Goal: Task Accomplishment & Management: Manage account settings

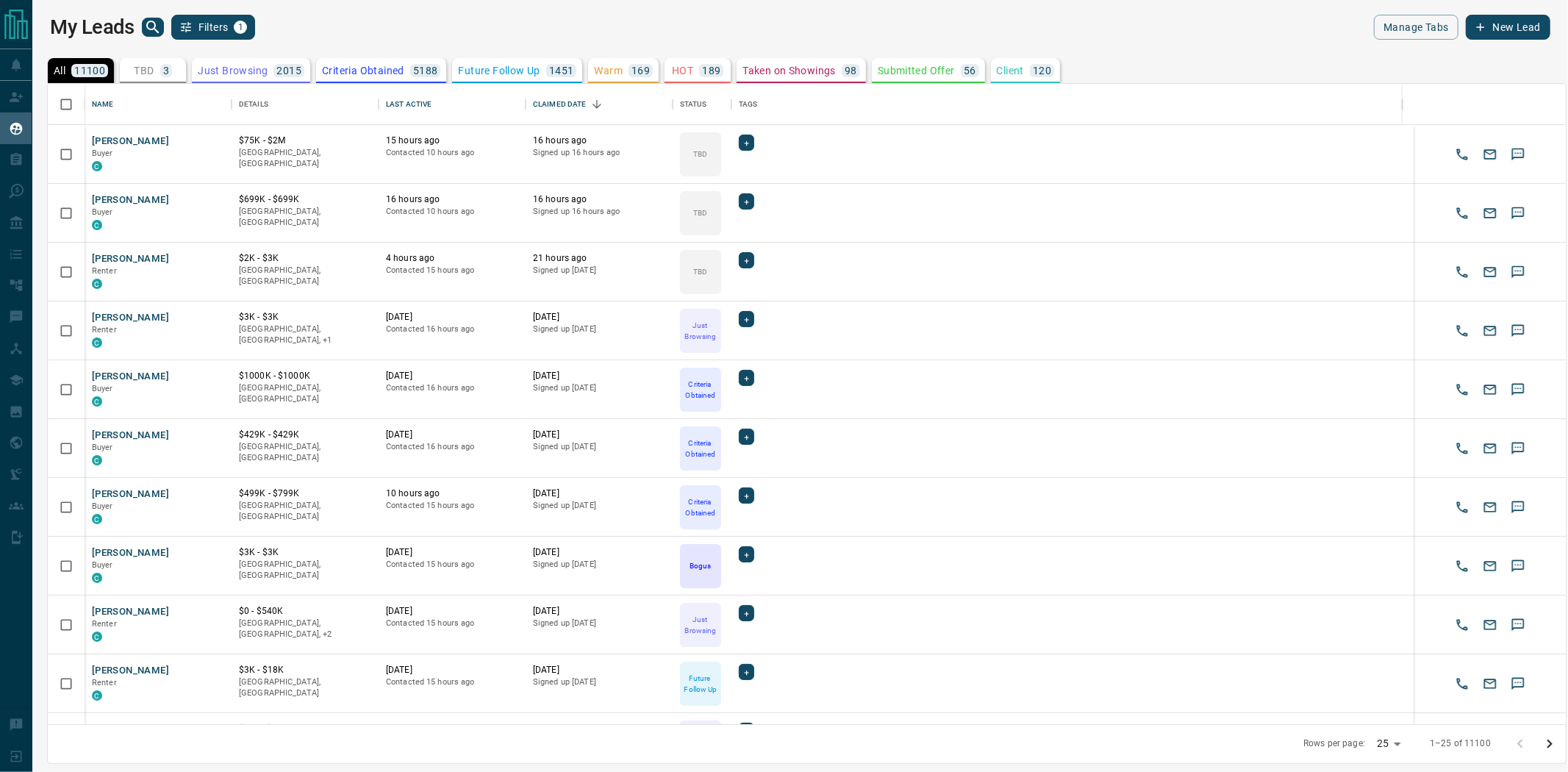
scroll to position [628, 1505]
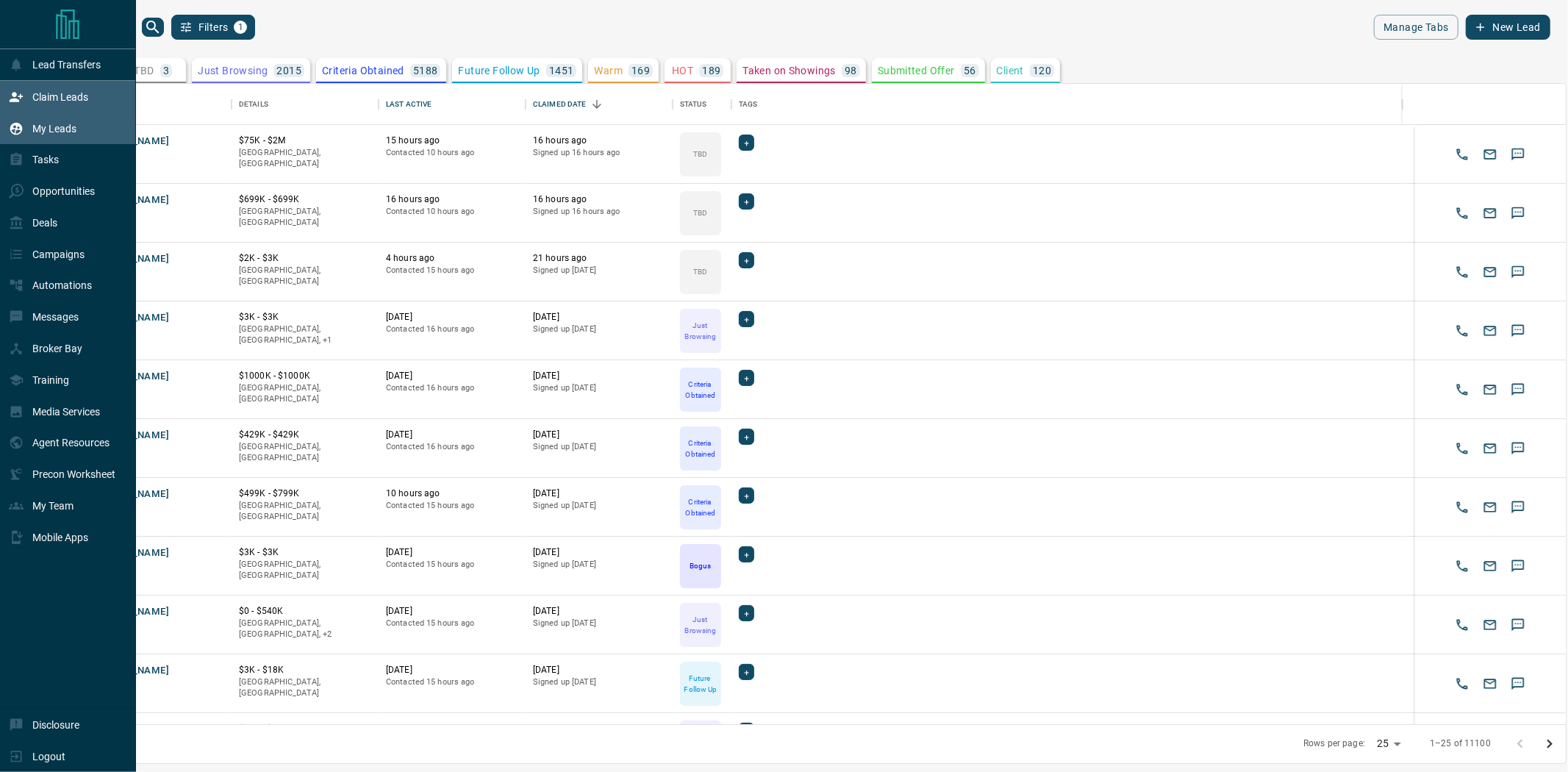
click at [53, 102] on p "Claim Leads" at bounding box center [60, 96] width 56 height 11
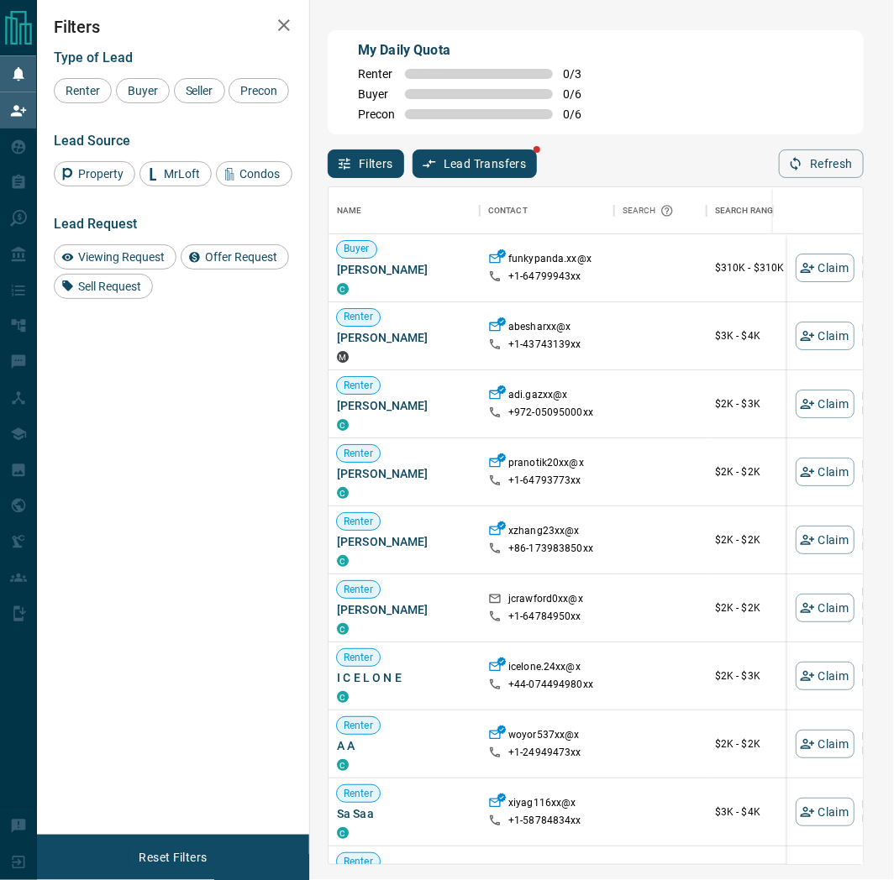
scroll to position [664, 519]
click at [465, 286] on div "Claim" at bounding box center [825, 267] width 59 height 67
click at [465, 271] on button "Claim" at bounding box center [825, 268] width 59 height 29
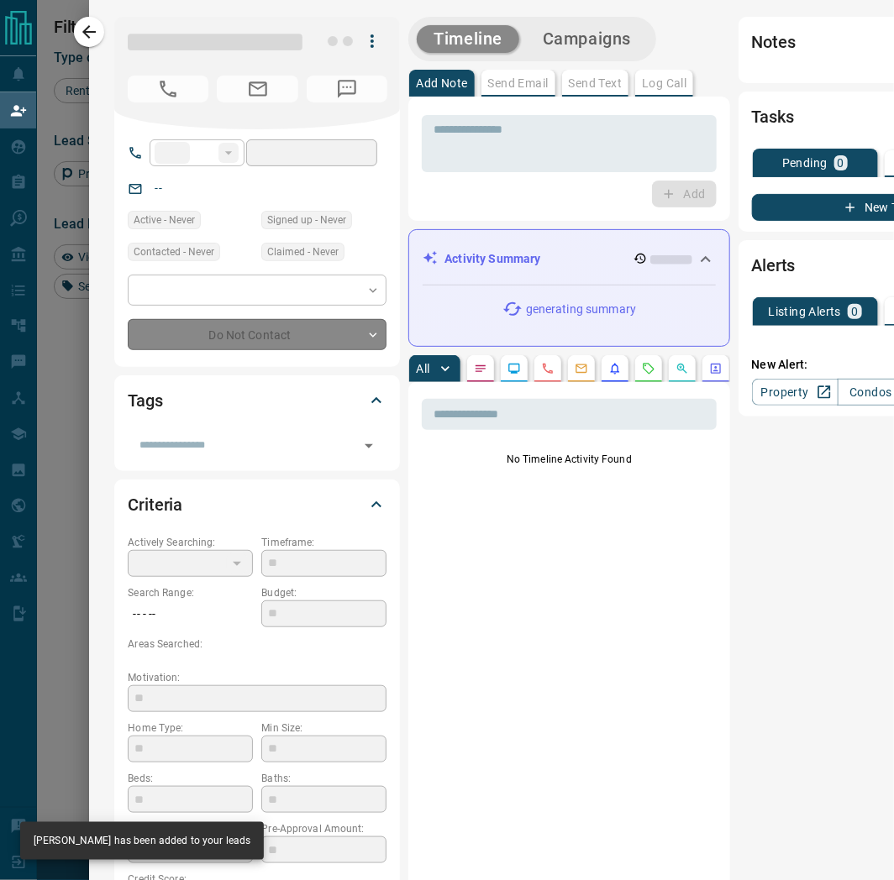
type input "**"
type input "**********"
type input "**"
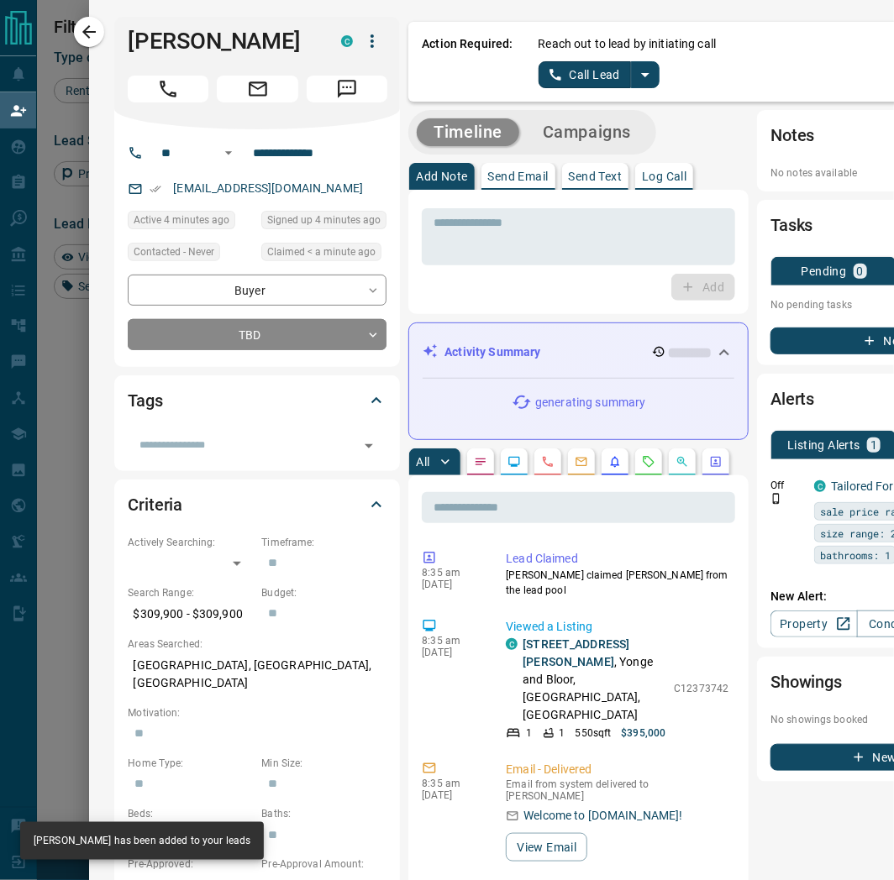
click at [465, 76] on icon "split button" at bounding box center [645, 75] width 20 height 20
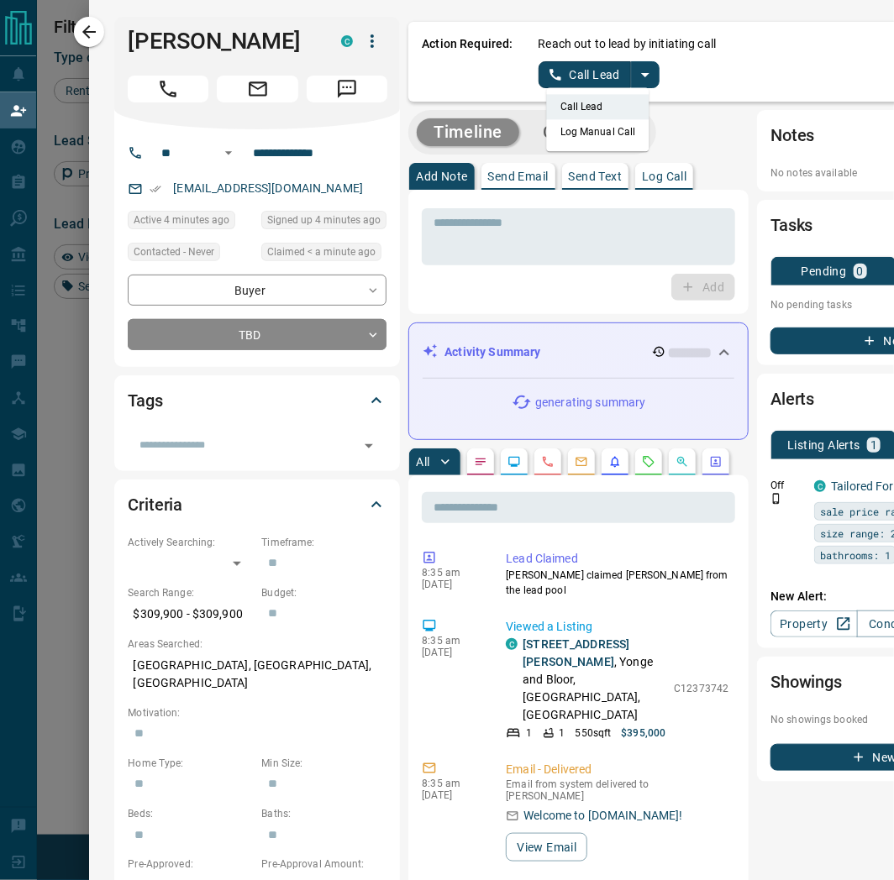
click at [465, 135] on li "Log Manual Call" at bounding box center [598, 131] width 102 height 25
click at [465, 67] on button "Log Manual Call" at bounding box center [593, 74] width 111 height 27
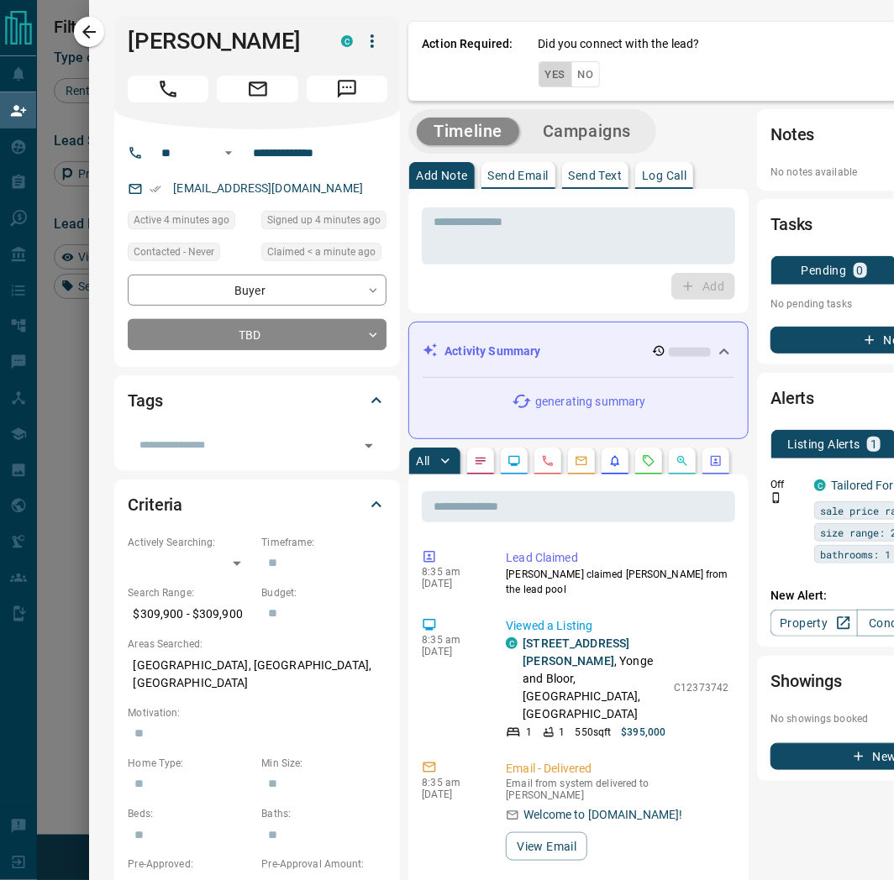
click at [465, 76] on button "Yes" at bounding box center [555, 74] width 34 height 26
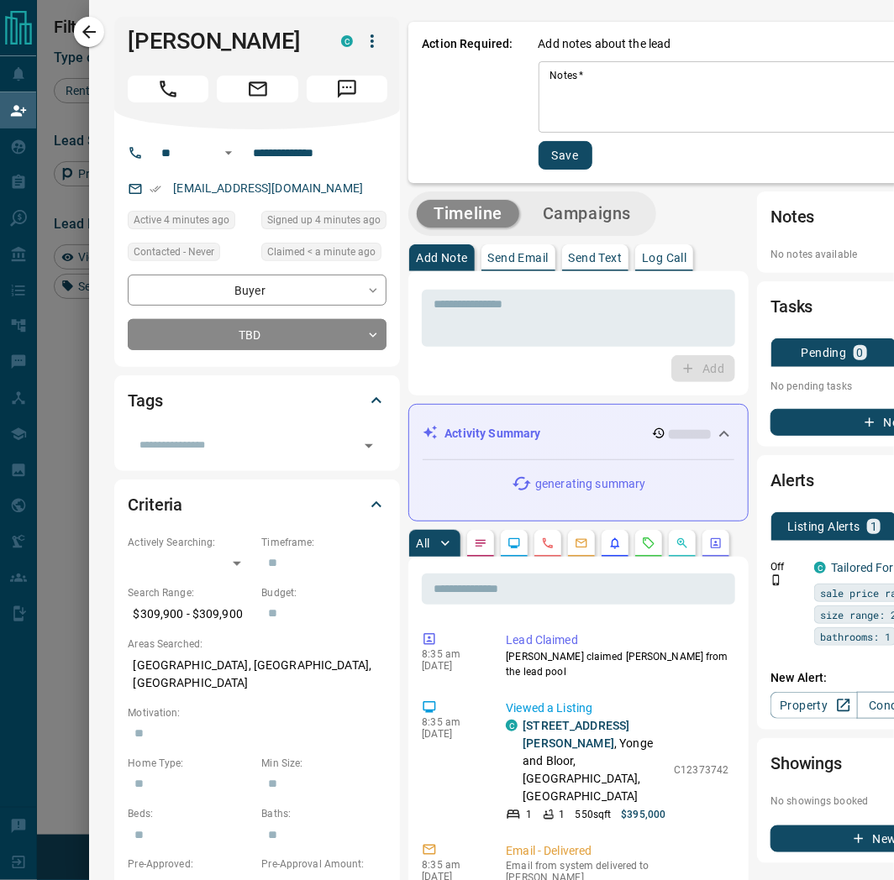
click at [465, 109] on textarea "Notes   *" at bounding box center [784, 97] width 468 height 57
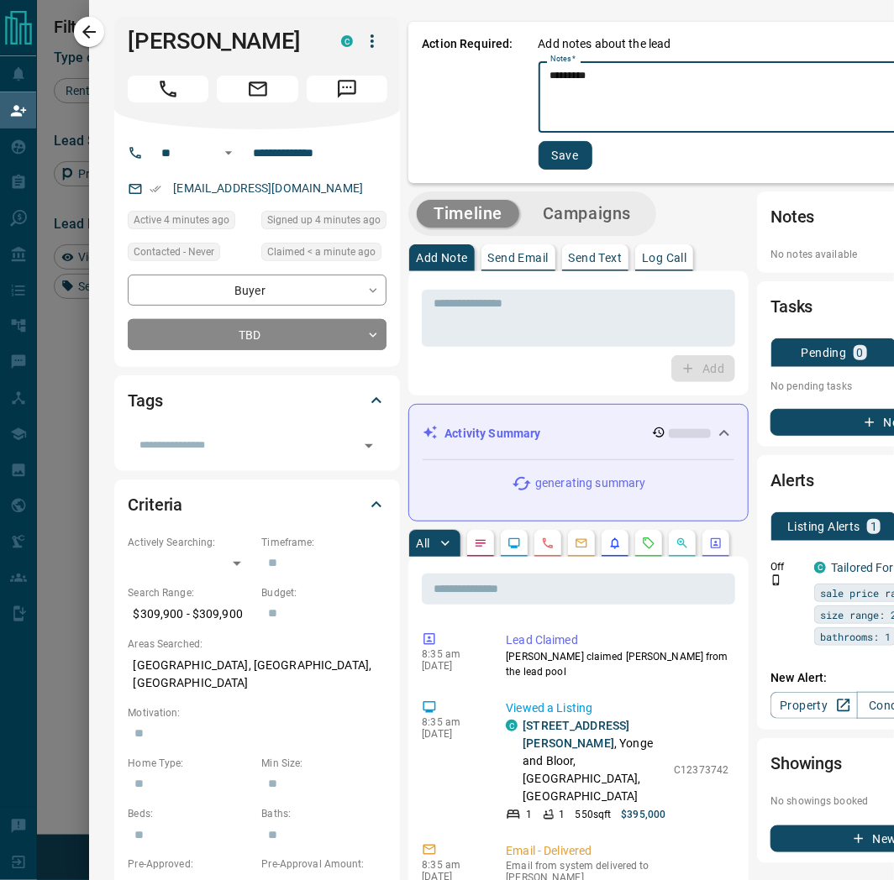
type textarea "*********"
click at [465, 152] on button "Save" at bounding box center [565, 155] width 54 height 29
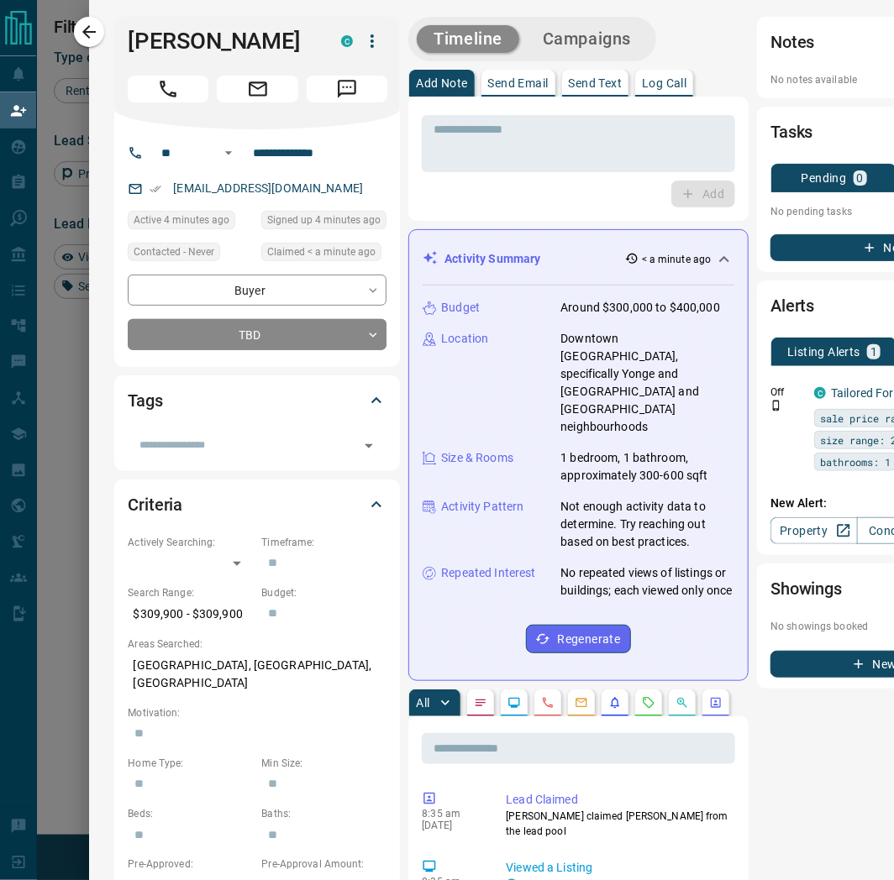
click at [80, 31] on icon "button" at bounding box center [89, 32] width 20 height 20
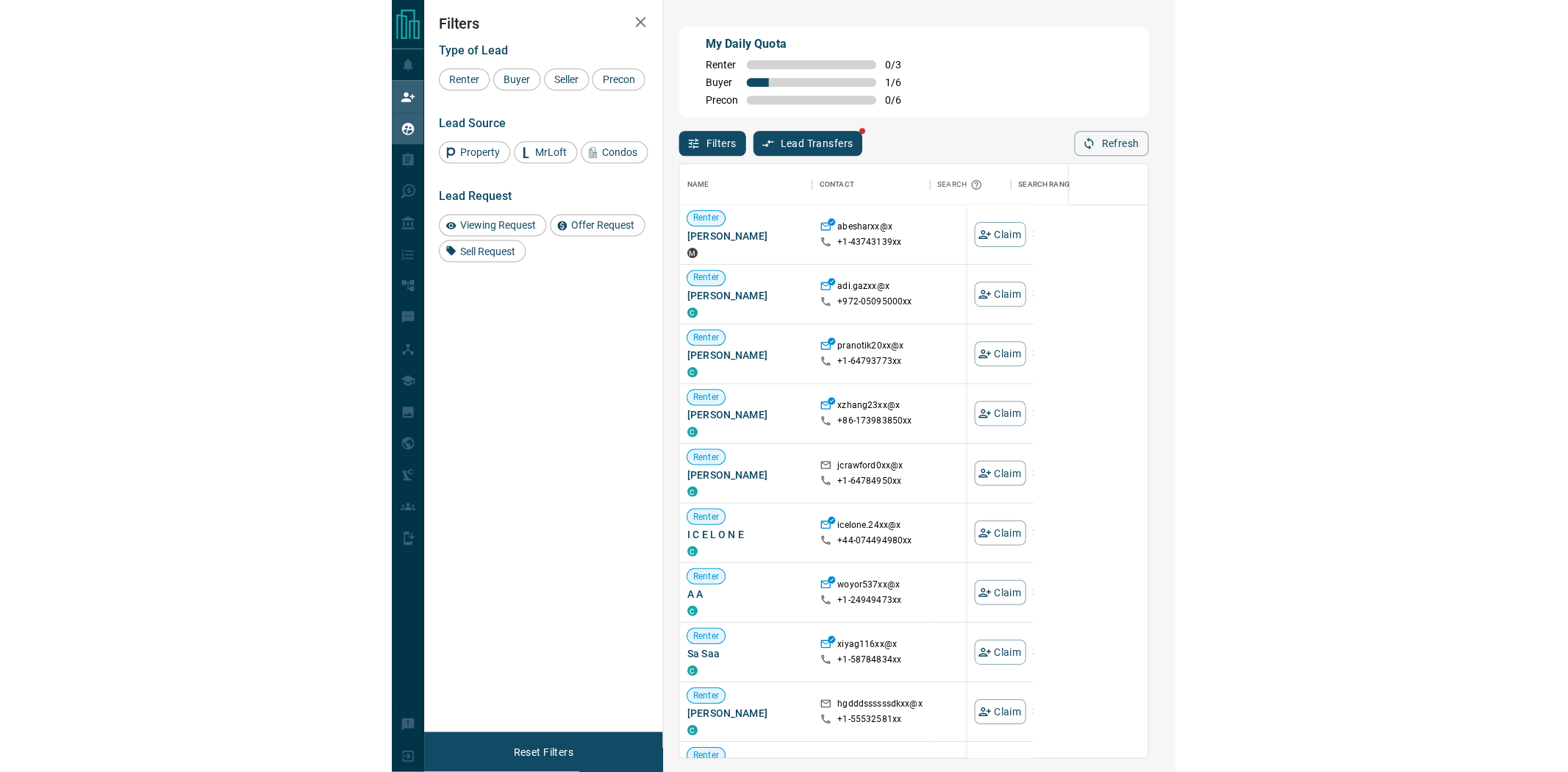
scroll to position [0, 0]
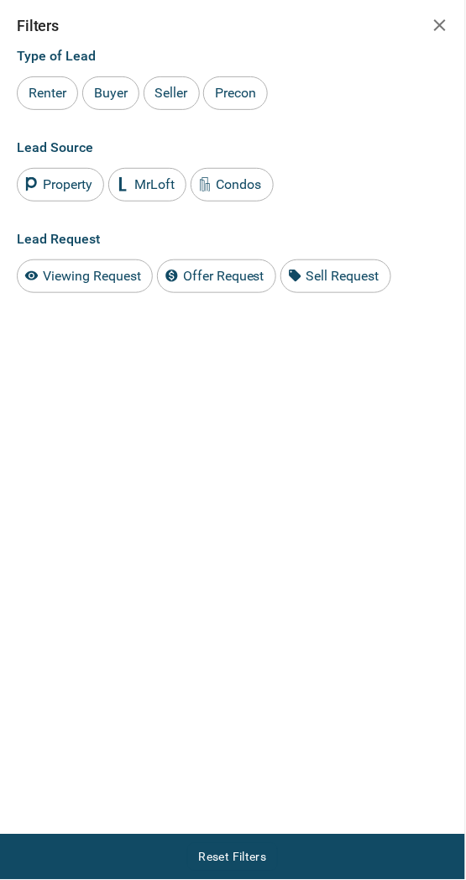
click at [448, 20] on icon "button" at bounding box center [440, 25] width 20 height 20
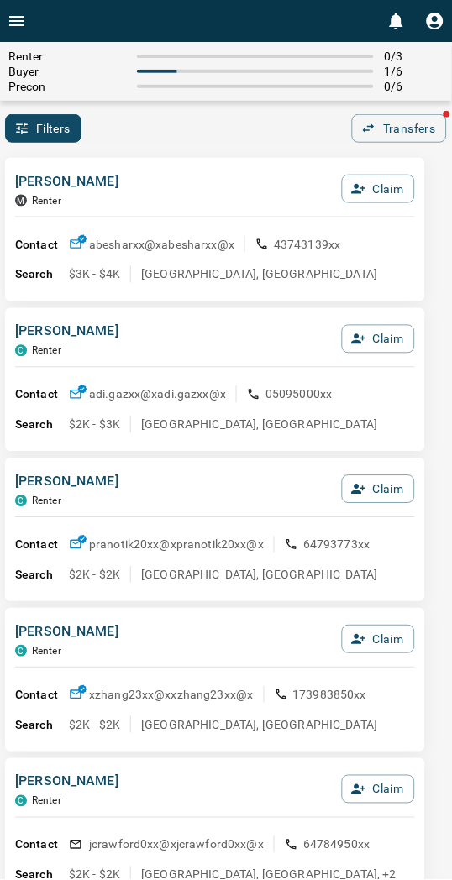
click at [283, 137] on div "Filters 0 Transfers" at bounding box center [226, 128] width 452 height 29
click at [305, 126] on div "Filters 0 Transfers" at bounding box center [226, 128] width 452 height 29
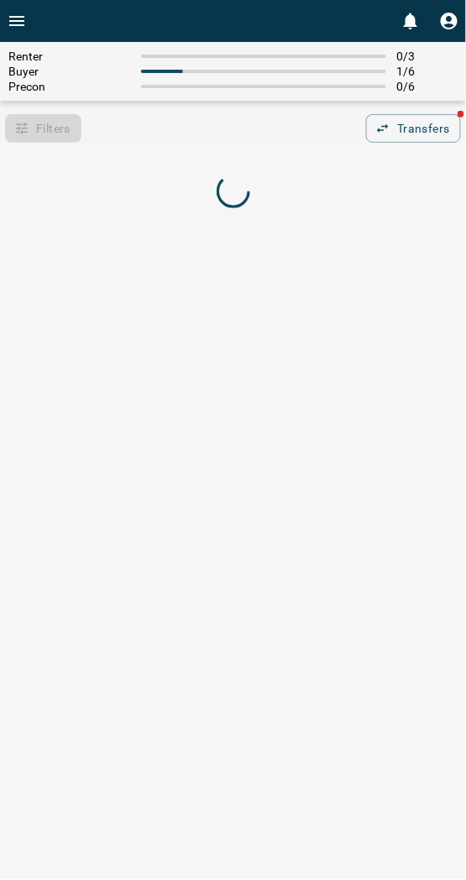
click at [239, 120] on div "Filters 0 Transfers" at bounding box center [233, 128] width 466 height 29
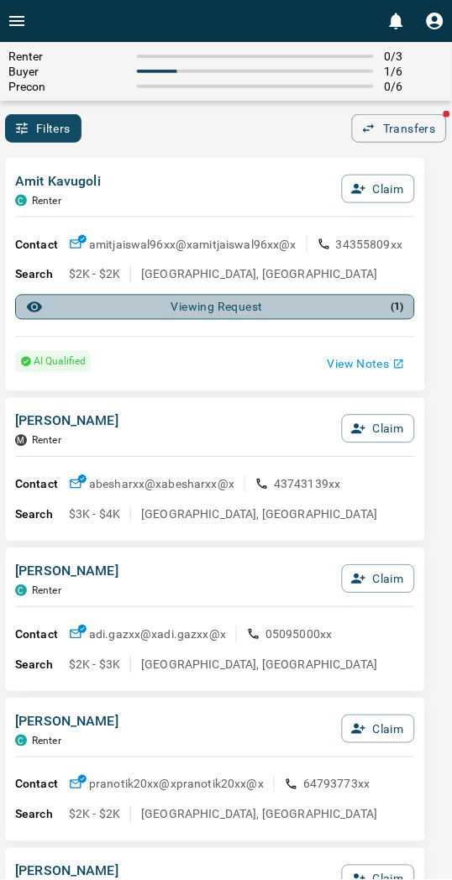
click at [171, 305] on div "Viewing Request ( 1 )" at bounding box center [215, 307] width 378 height 17
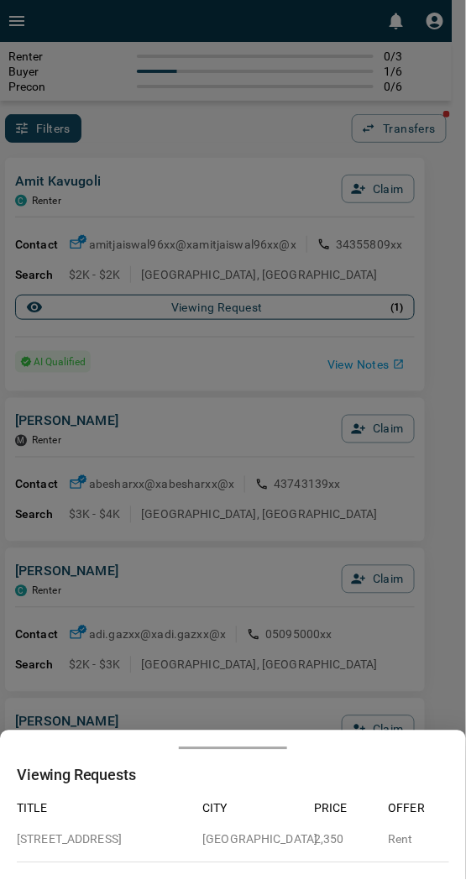
click at [171, 305] on div at bounding box center [233, 440] width 466 height 880
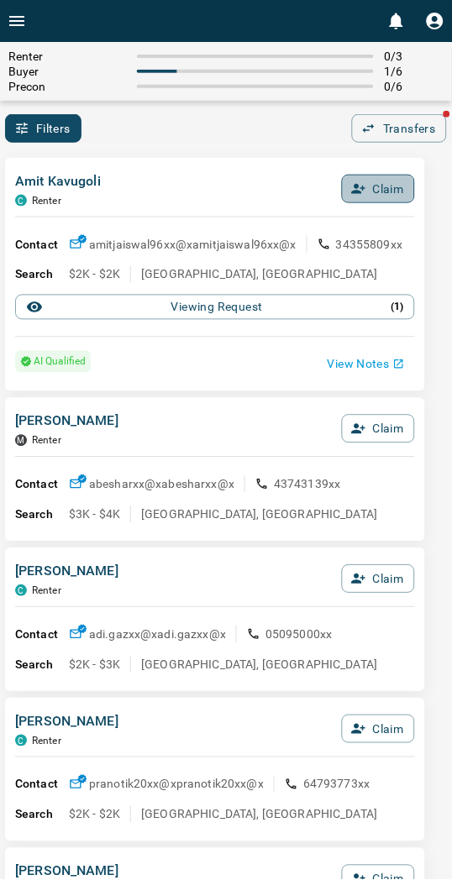
click at [373, 190] on button "Claim" at bounding box center [378, 189] width 73 height 29
click at [372, 190] on button "Confirm Claim" at bounding box center [355, 189] width 120 height 29
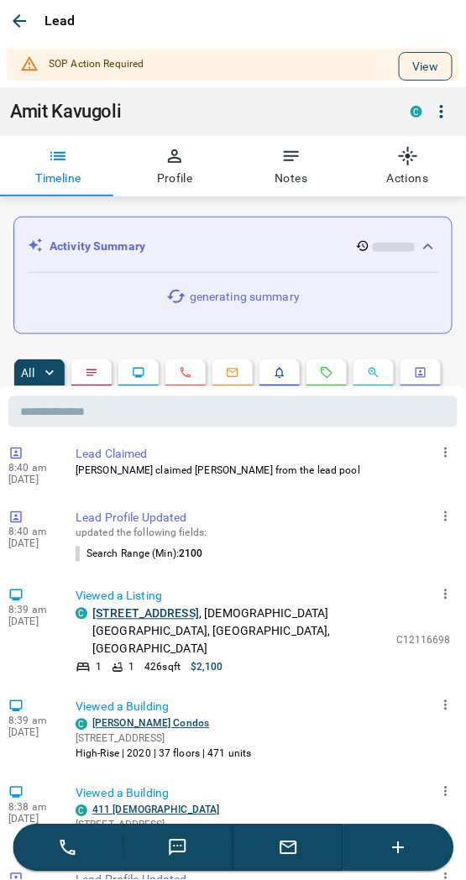
click at [403, 64] on button "View" at bounding box center [426, 66] width 54 height 29
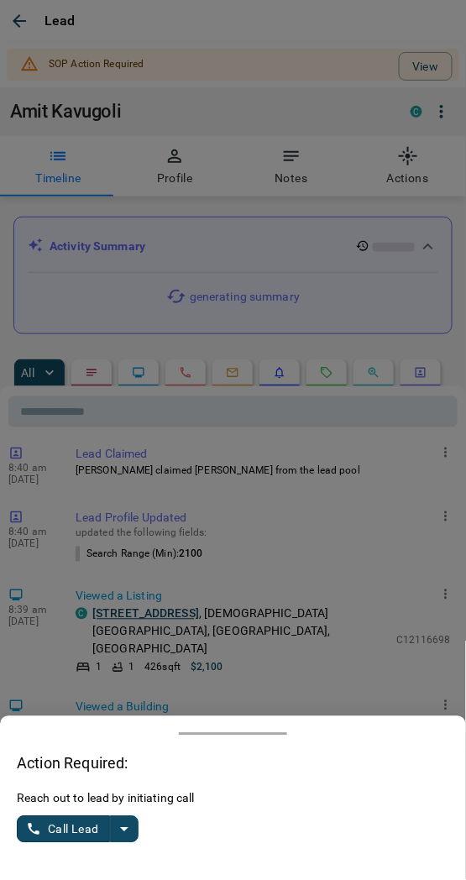
click at [129, 829] on icon "split button" at bounding box center [124, 830] width 20 height 20
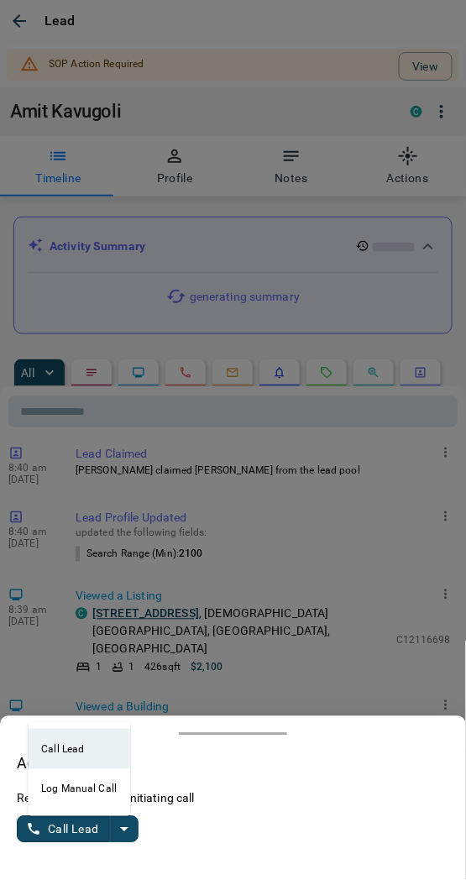
click at [79, 784] on li "Log Manual Call" at bounding box center [79, 789] width 102 height 40
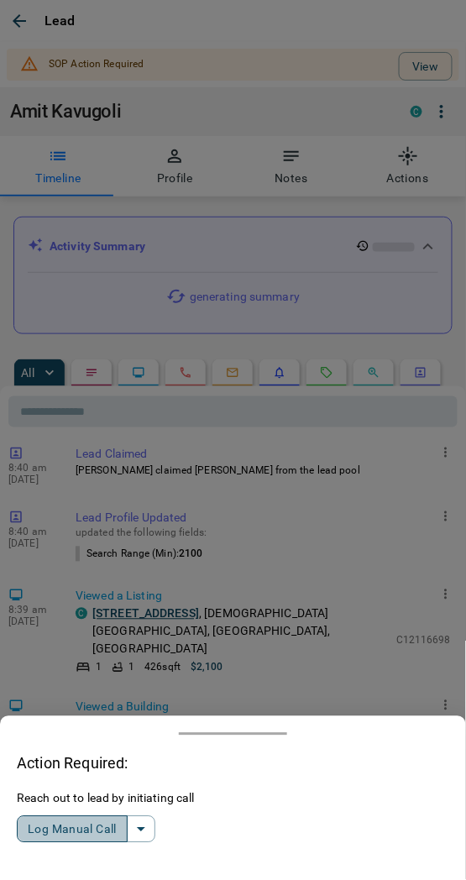
click at [59, 829] on button "Log Manual Call" at bounding box center [72, 830] width 111 height 27
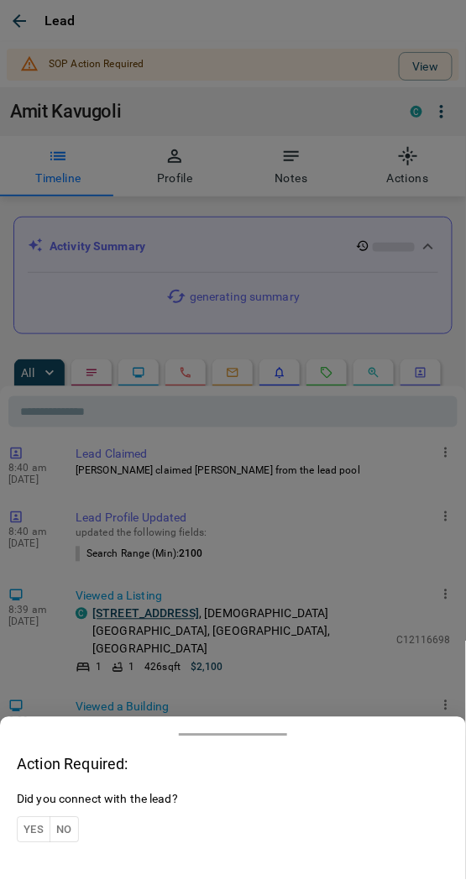
click at [30, 828] on button "Yes" at bounding box center [34, 830] width 34 height 26
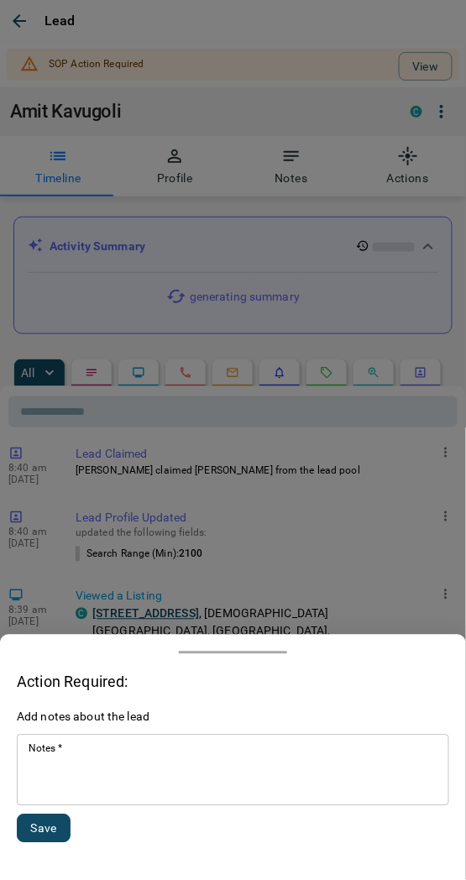
click at [70, 783] on textarea "Notes   *" at bounding box center [233, 771] width 409 height 57
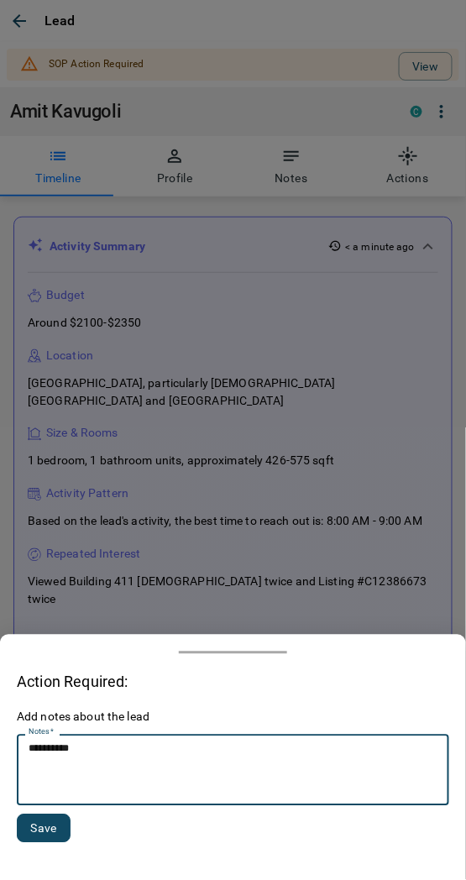
type textarea "*********"
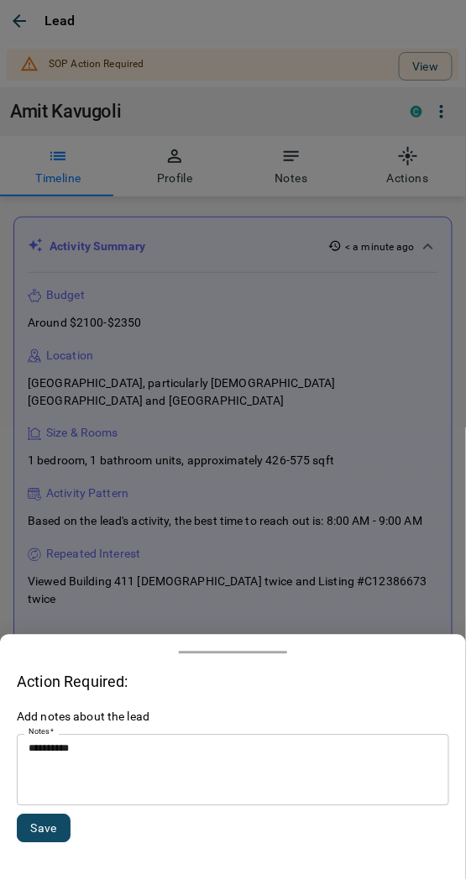
click at [107, 740] on div "********* * Notes   *" at bounding box center [233, 770] width 433 height 71
click at [52, 821] on button "Save" at bounding box center [44, 829] width 54 height 29
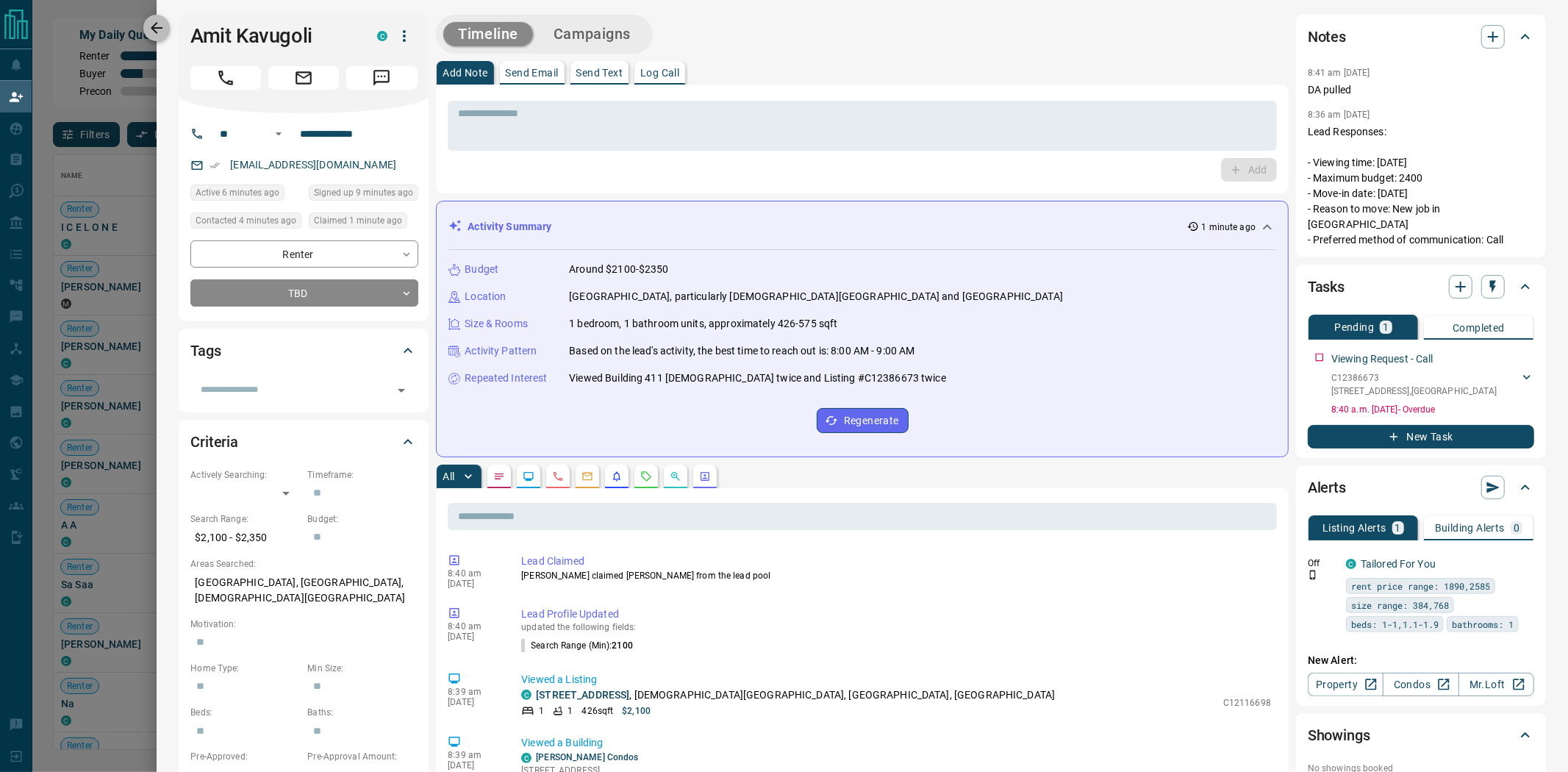
scroll to position [581, 1480]
click at [165, 25] on button "button" at bounding box center [157, 28] width 26 height 26
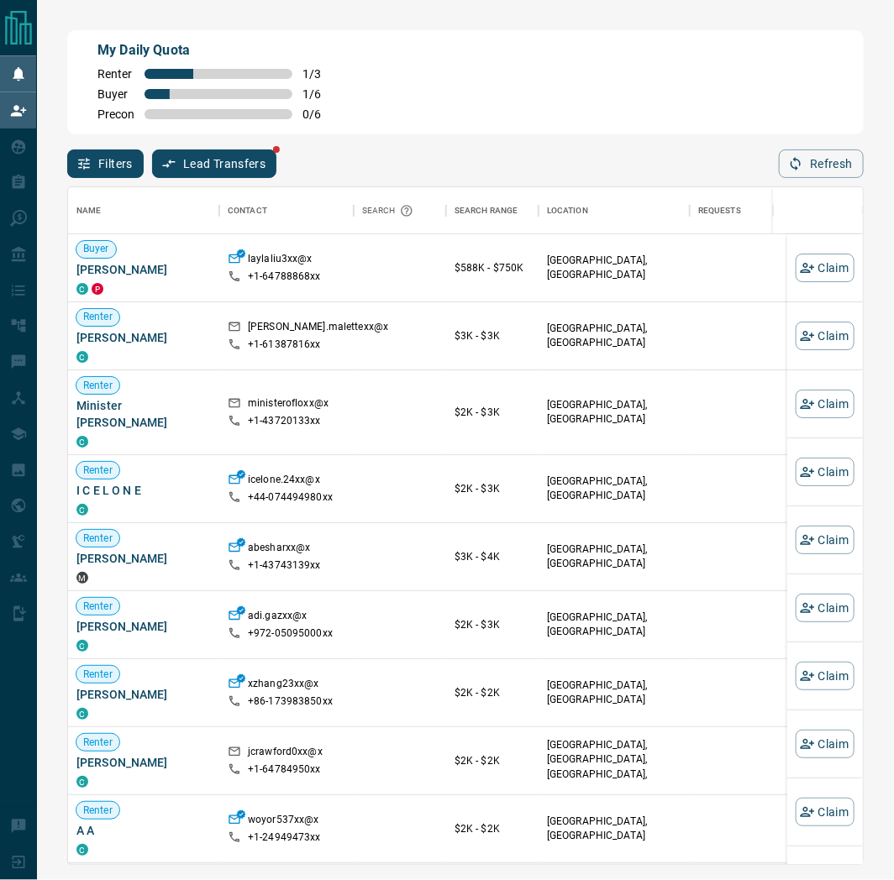
scroll to position [664, 780]
click at [465, 275] on icon "button" at bounding box center [807, 267] width 15 height 15
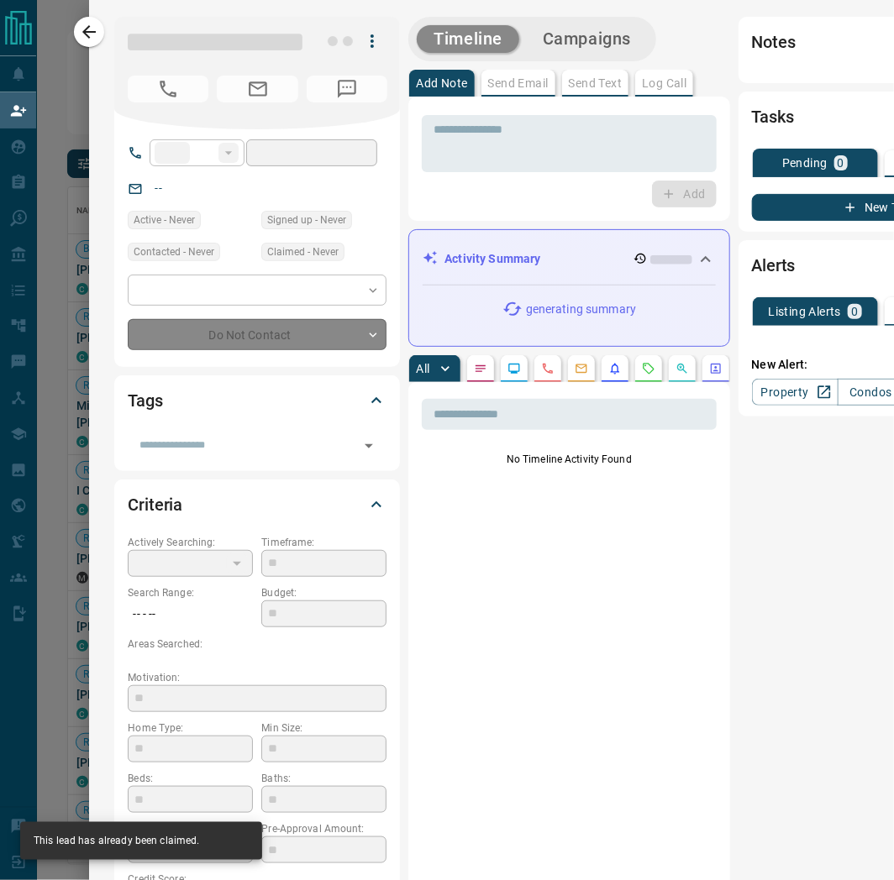
type input "**"
type input "**********"
type input "**"
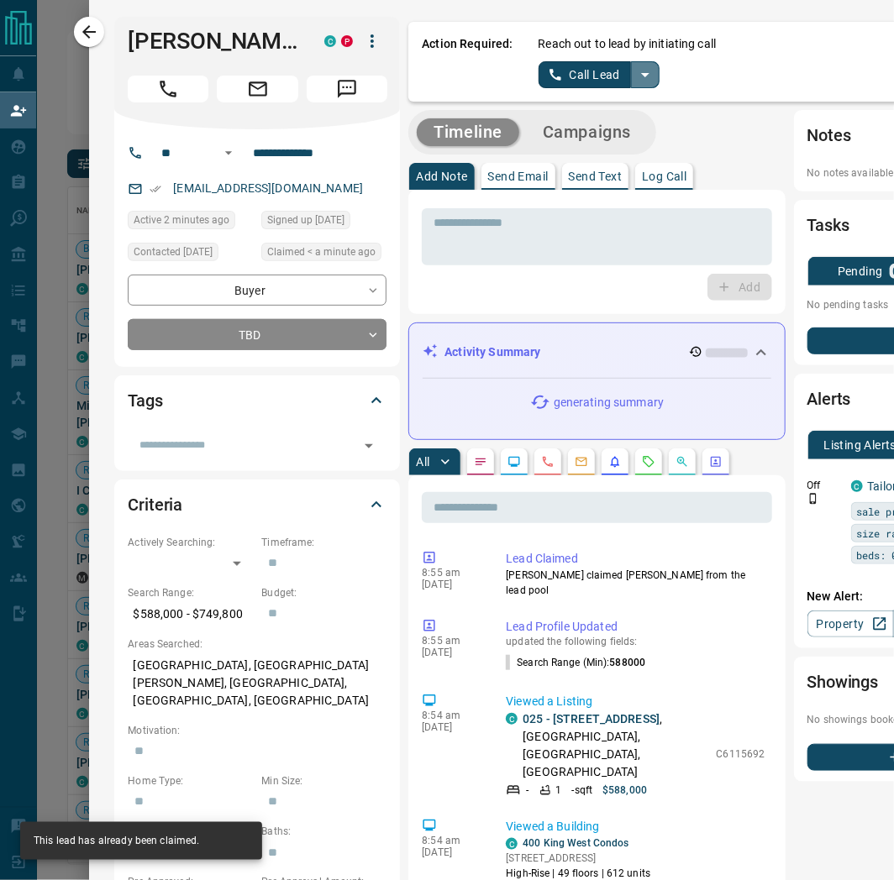
click at [465, 73] on icon "split button" at bounding box center [645, 75] width 8 height 4
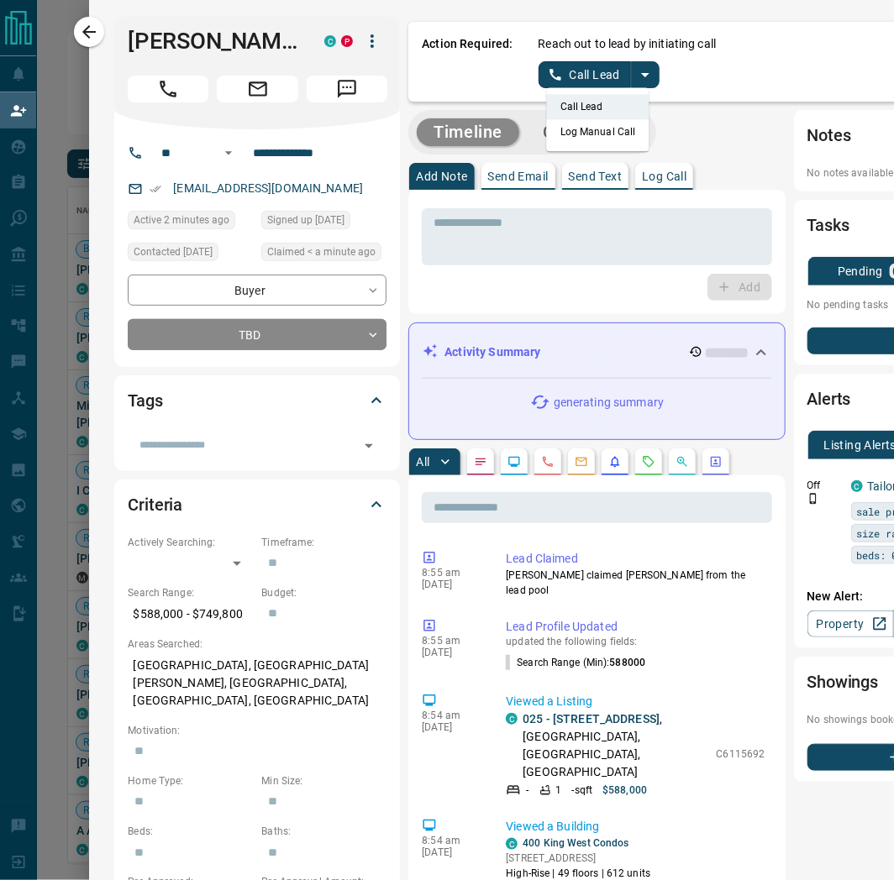
click at [465, 138] on li "Log Manual Call" at bounding box center [598, 131] width 102 height 25
click at [465, 69] on button "Log Manual Call" at bounding box center [593, 74] width 111 height 27
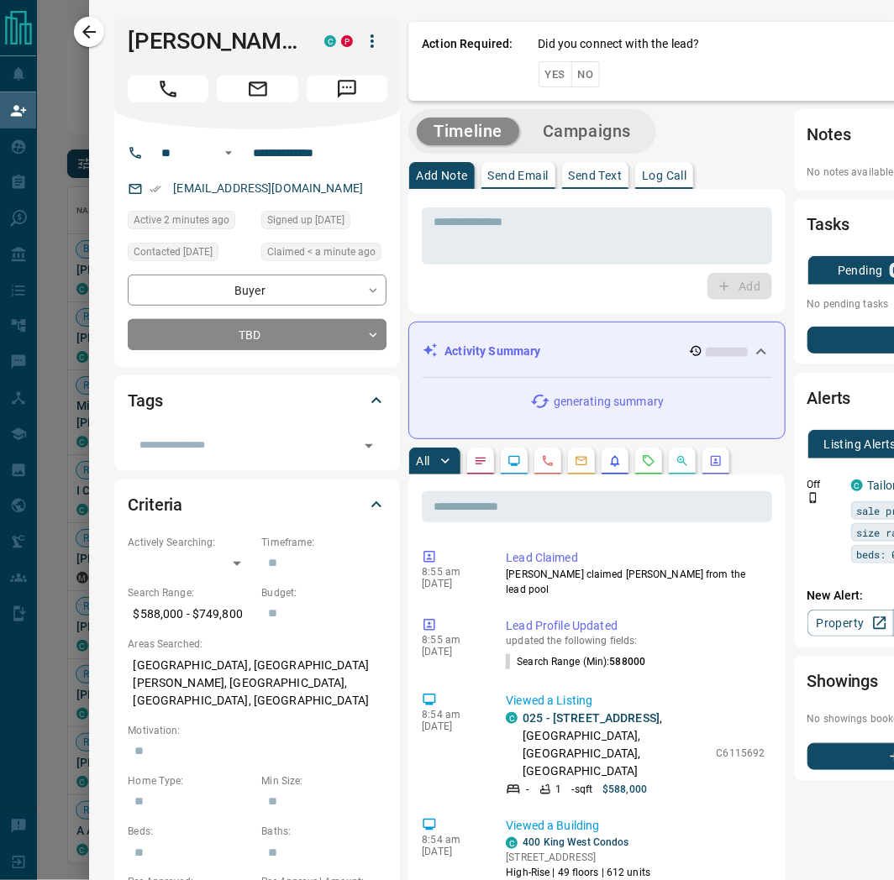
click at [465, 78] on button "Yes" at bounding box center [555, 74] width 34 height 26
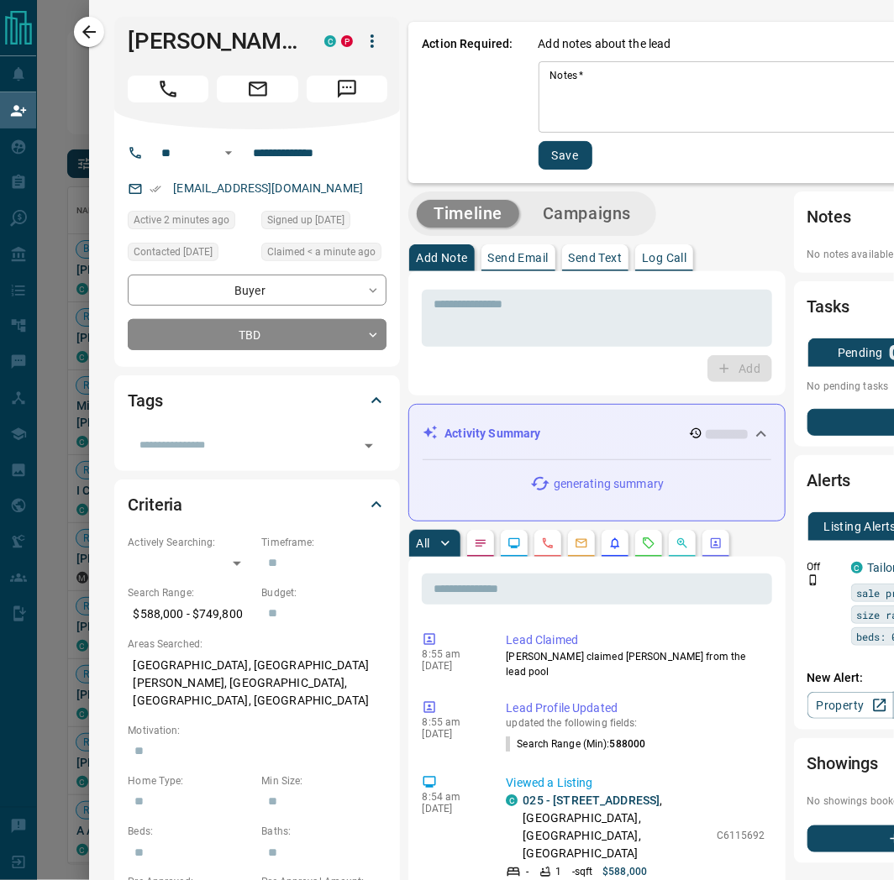
click at [465, 91] on textarea "Notes   *" at bounding box center [802, 97] width 504 height 57
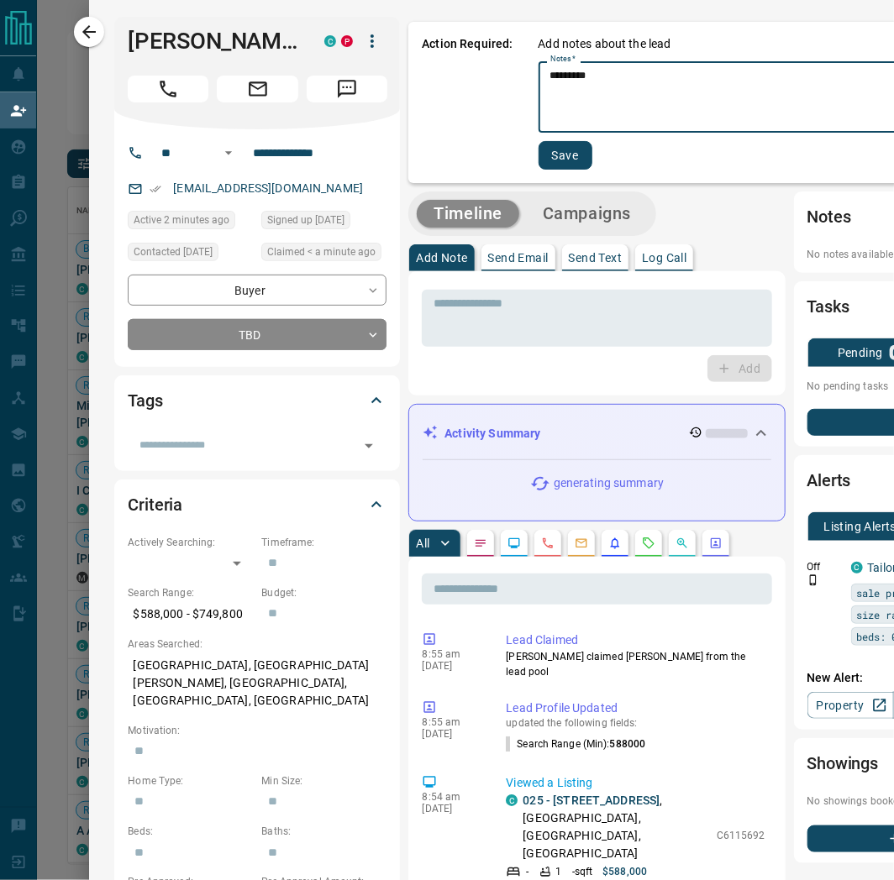
type textarea "*********"
click at [465, 147] on button "Save" at bounding box center [565, 155] width 54 height 29
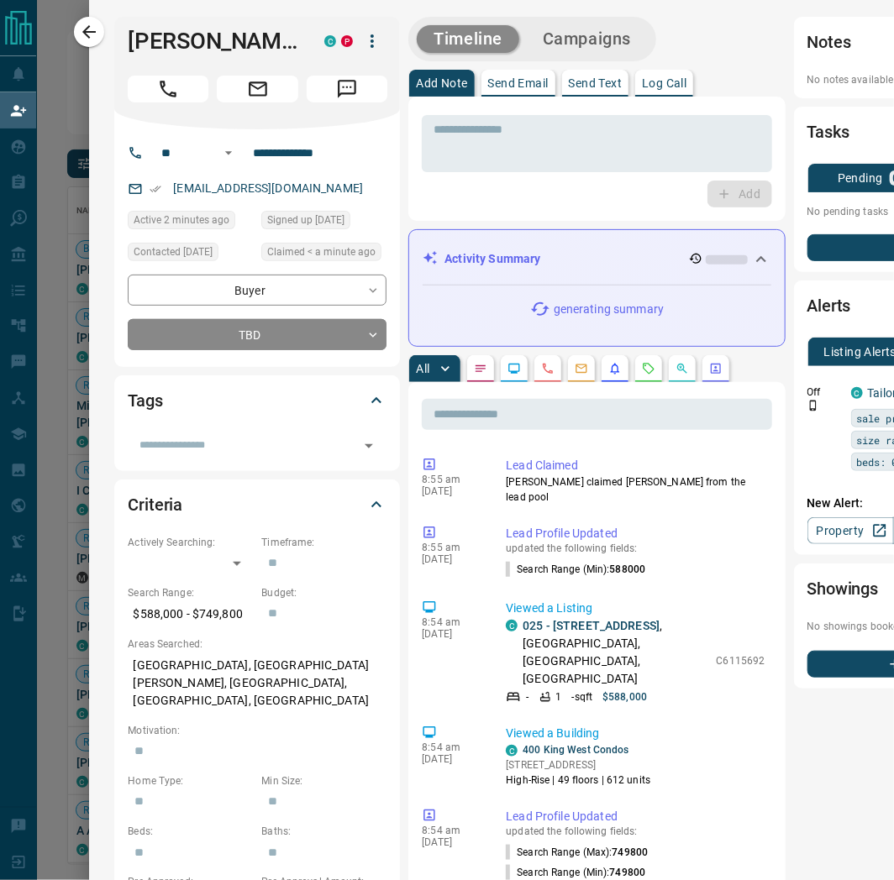
click at [95, 29] on icon "button" at bounding box center [89, 32] width 20 height 20
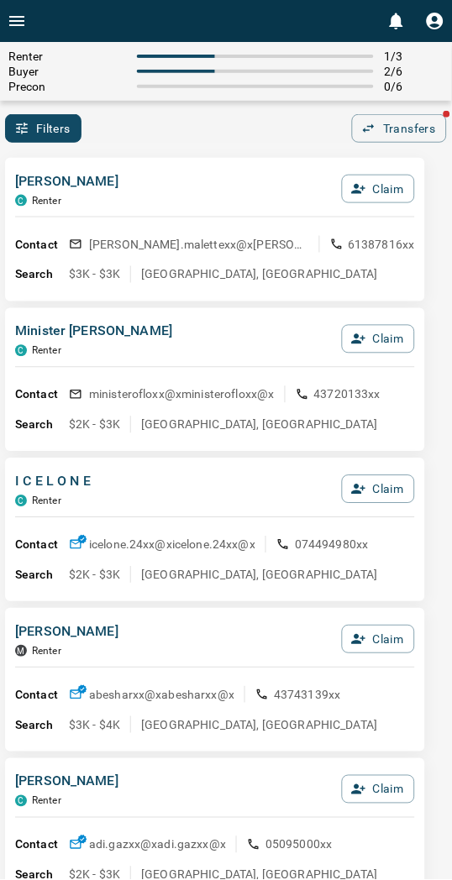
click at [200, 126] on div "Filters 0 Transfers" at bounding box center [226, 128] width 452 height 29
click at [181, 164] on div "[PERSON_NAME] Claim Contact [PERSON_NAME].malettexx@x [PERSON_NAME].malettexx@x…" at bounding box center [215, 230] width 420 height 144
click at [128, 193] on div "[PERSON_NAME] Claim" at bounding box center [215, 193] width 400 height 45
click at [400, 181] on button "Claim" at bounding box center [378, 189] width 73 height 29
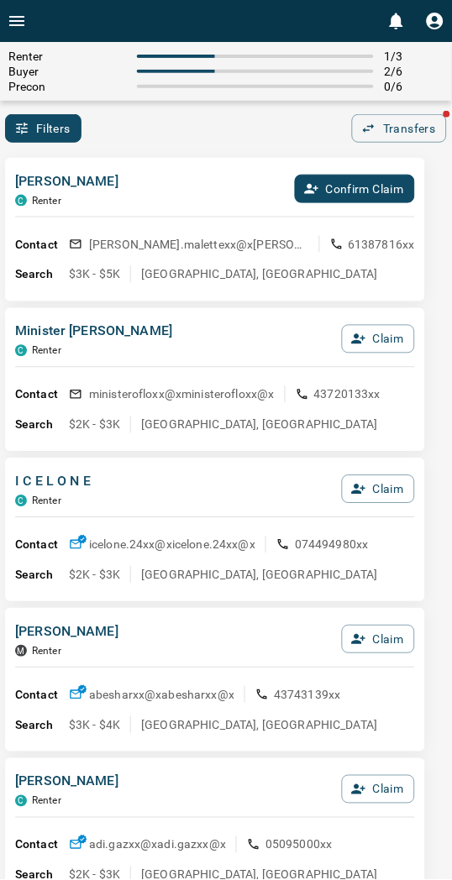
click at [400, 181] on button "Confirm Claim" at bounding box center [355, 189] width 120 height 29
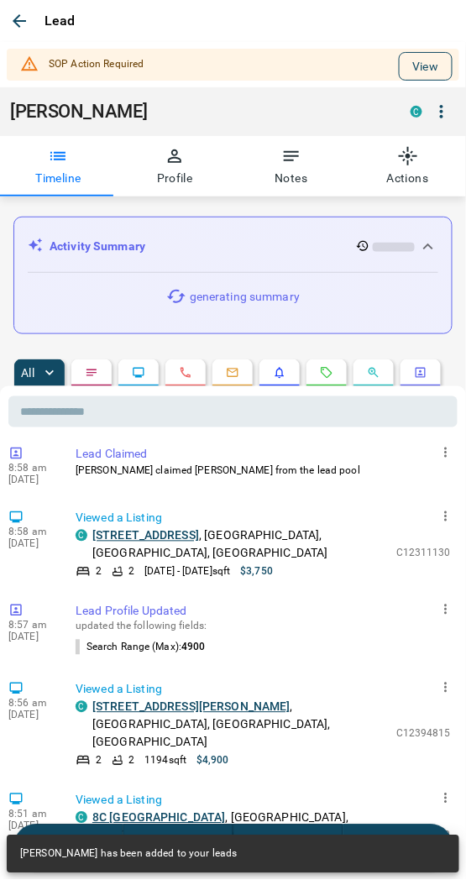
click at [414, 61] on button "View" at bounding box center [426, 66] width 54 height 29
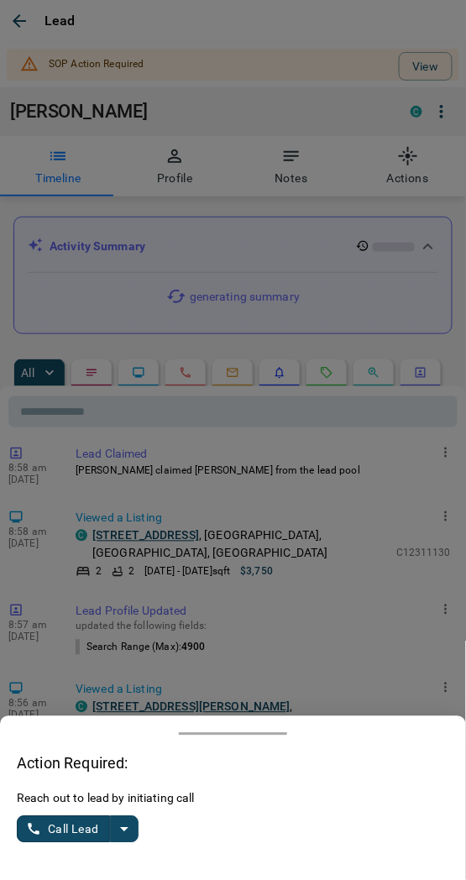
click at [124, 833] on icon "split button" at bounding box center [124, 830] width 20 height 20
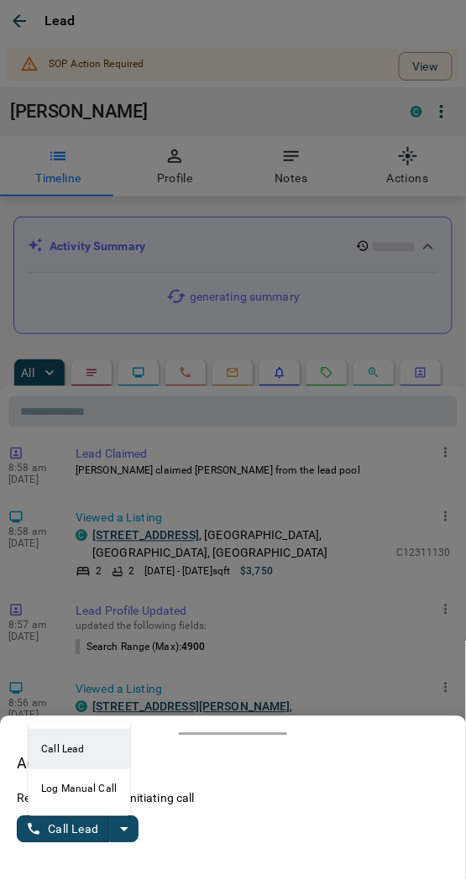
click at [82, 799] on li "Log Manual Call" at bounding box center [79, 789] width 102 height 40
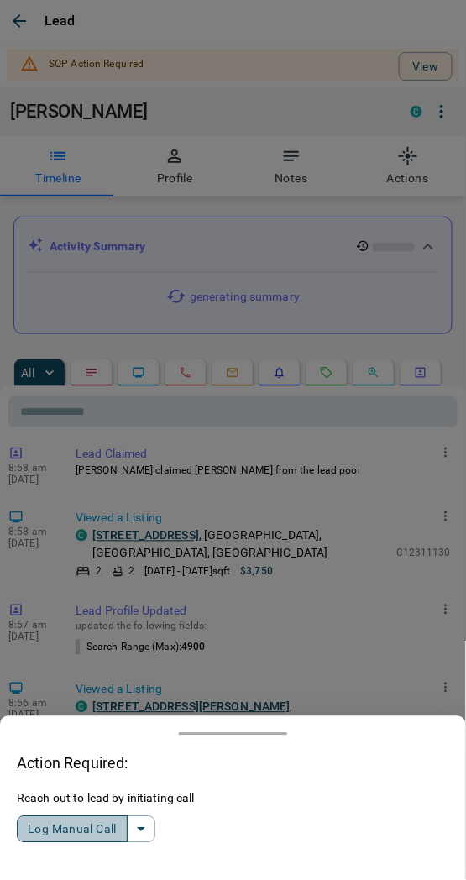
click at [87, 824] on button "Log Manual Call" at bounding box center [72, 830] width 111 height 27
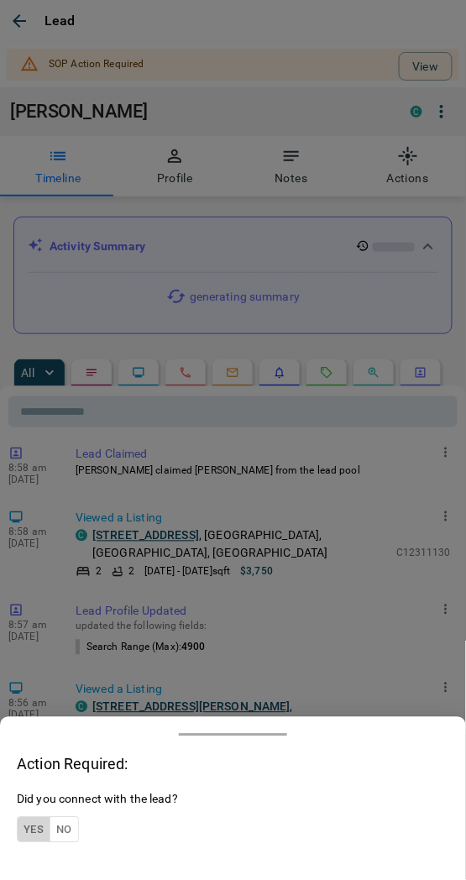
click at [44, 828] on button "Yes" at bounding box center [34, 830] width 34 height 26
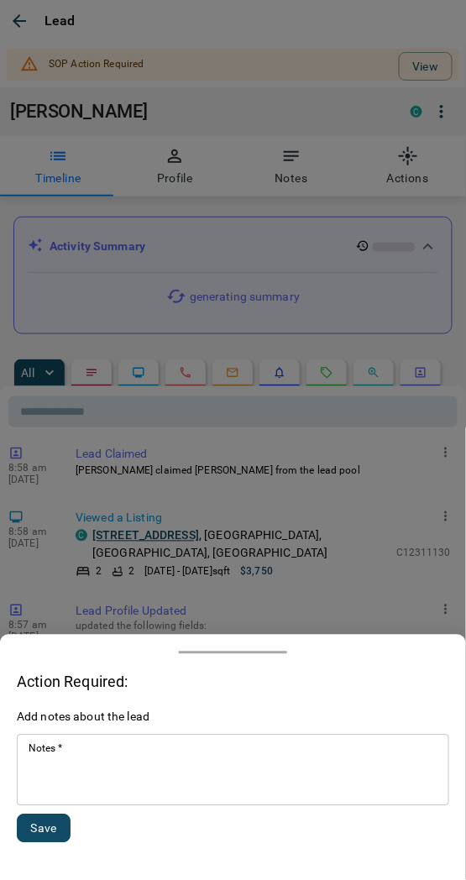
click at [90, 781] on textarea "Notes   *" at bounding box center [233, 771] width 409 height 57
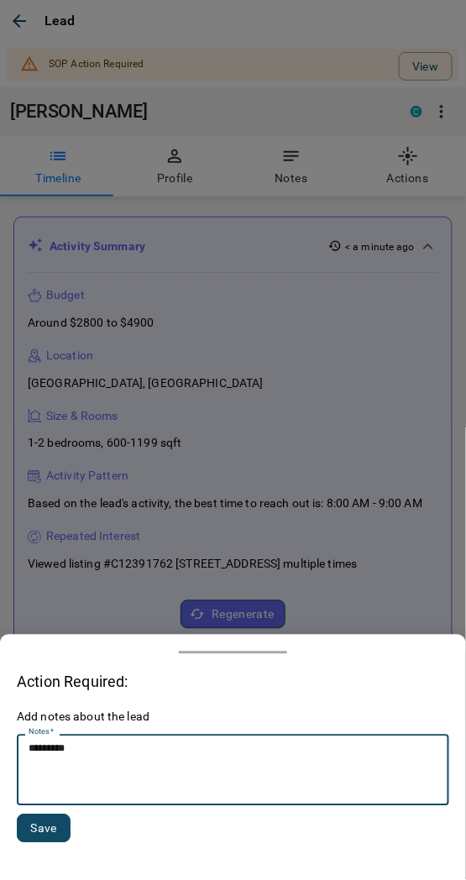
type textarea "*********"
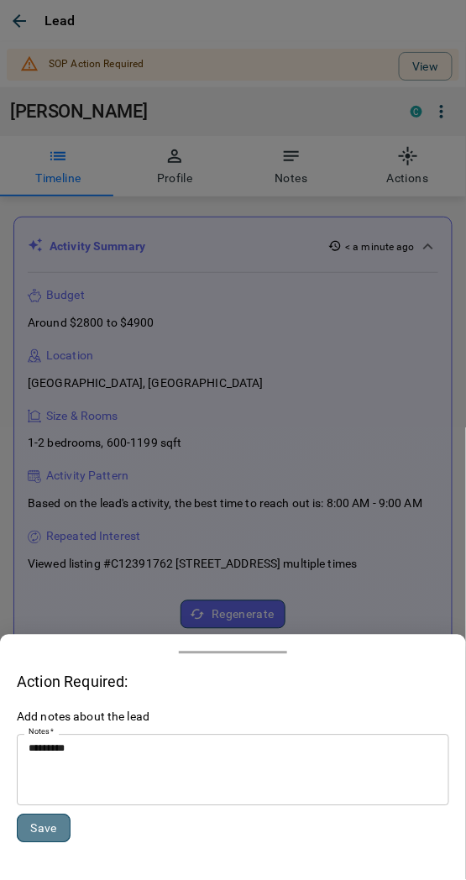
click at [45, 828] on button "Save" at bounding box center [44, 829] width 54 height 29
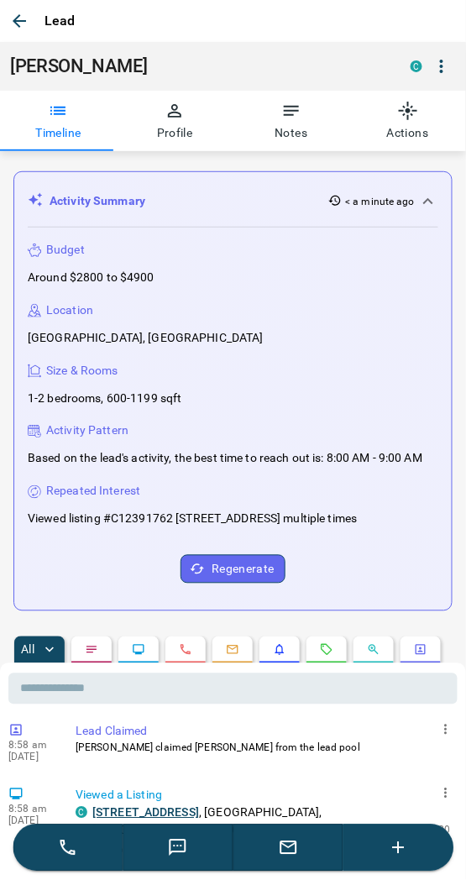
click at [14, 15] on icon "button" at bounding box center [19, 21] width 20 height 20
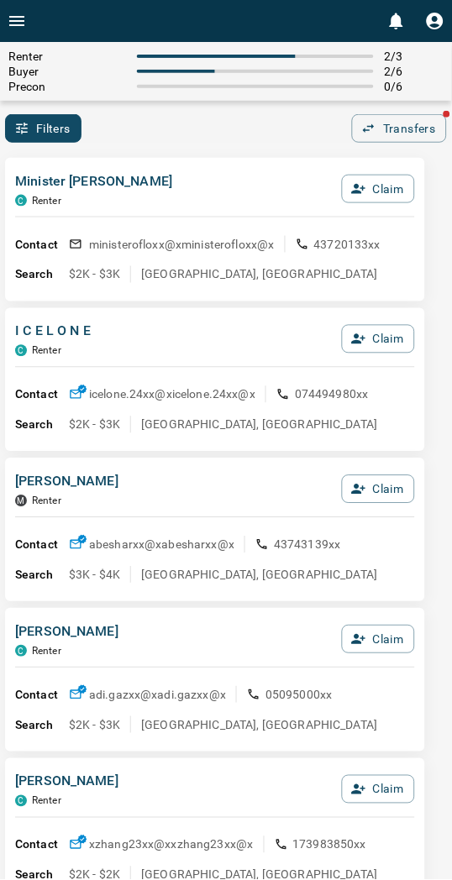
click at [169, 97] on div "Renter 2 / 3 Buyer 2 / 6 Precon 0 / 6" at bounding box center [226, 71] width 452 height 59
